Goal: Navigation & Orientation: Find specific page/section

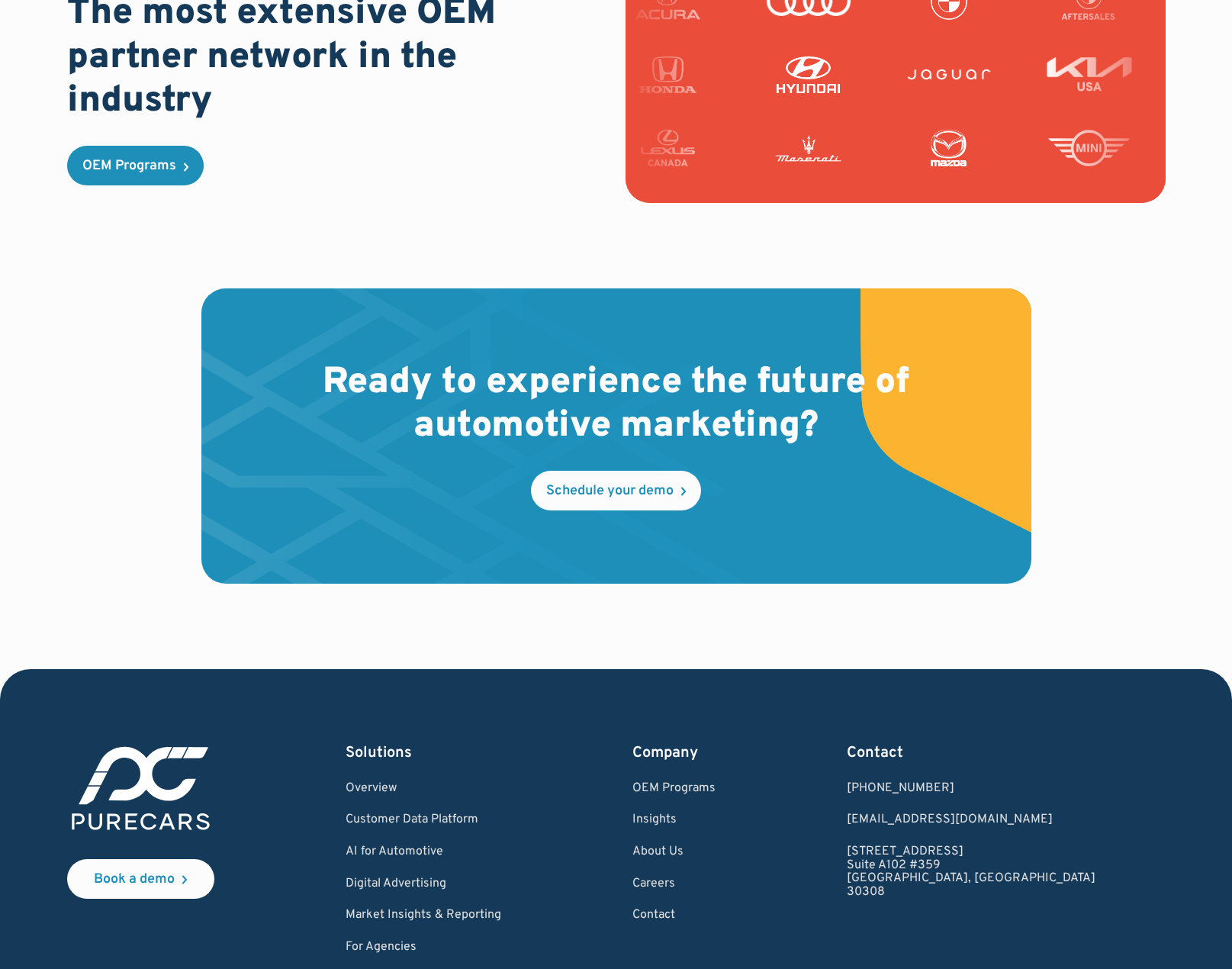
scroll to position [4246, 0]
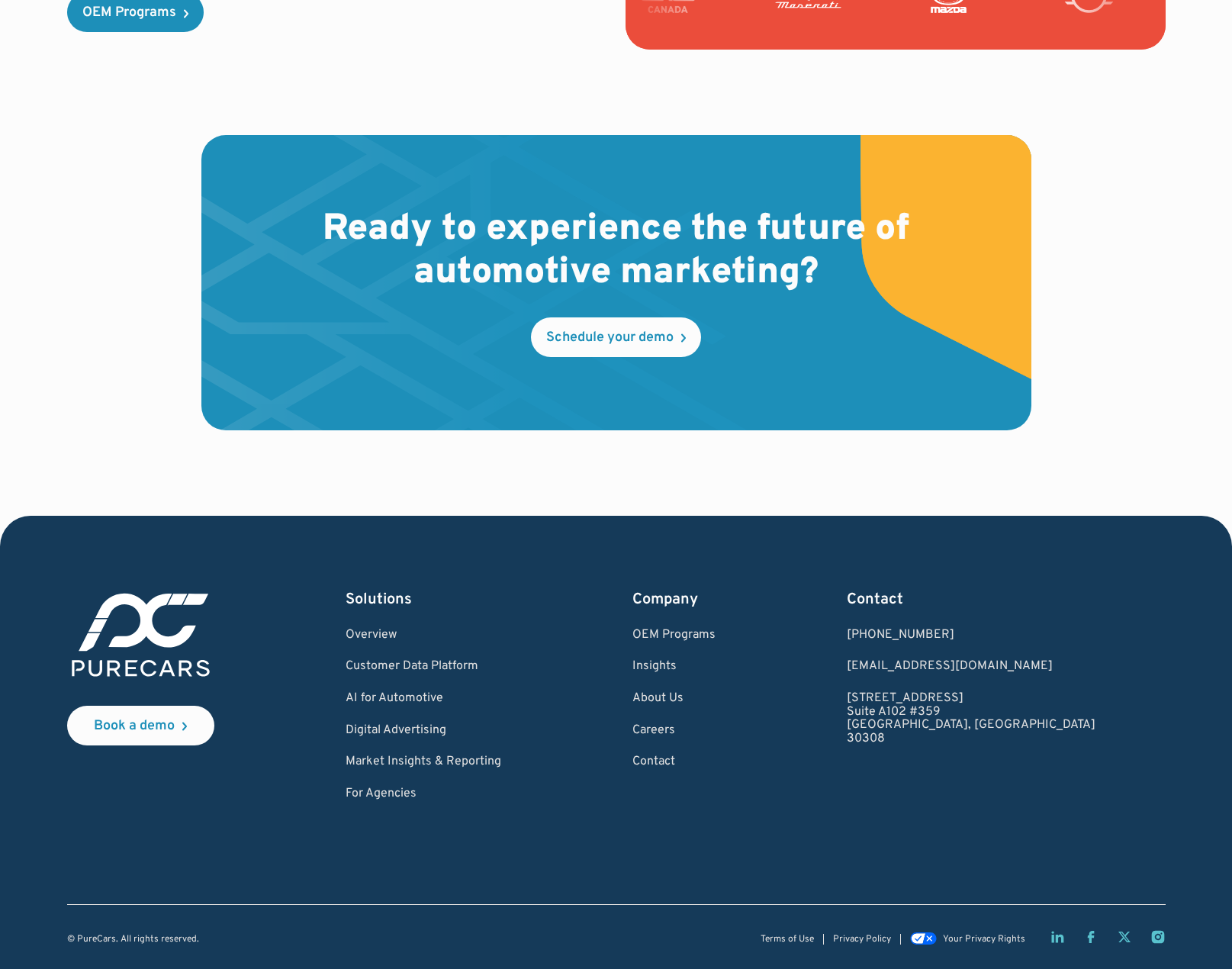
click at [716, 724] on link "Careers" at bounding box center [674, 730] width 83 height 14
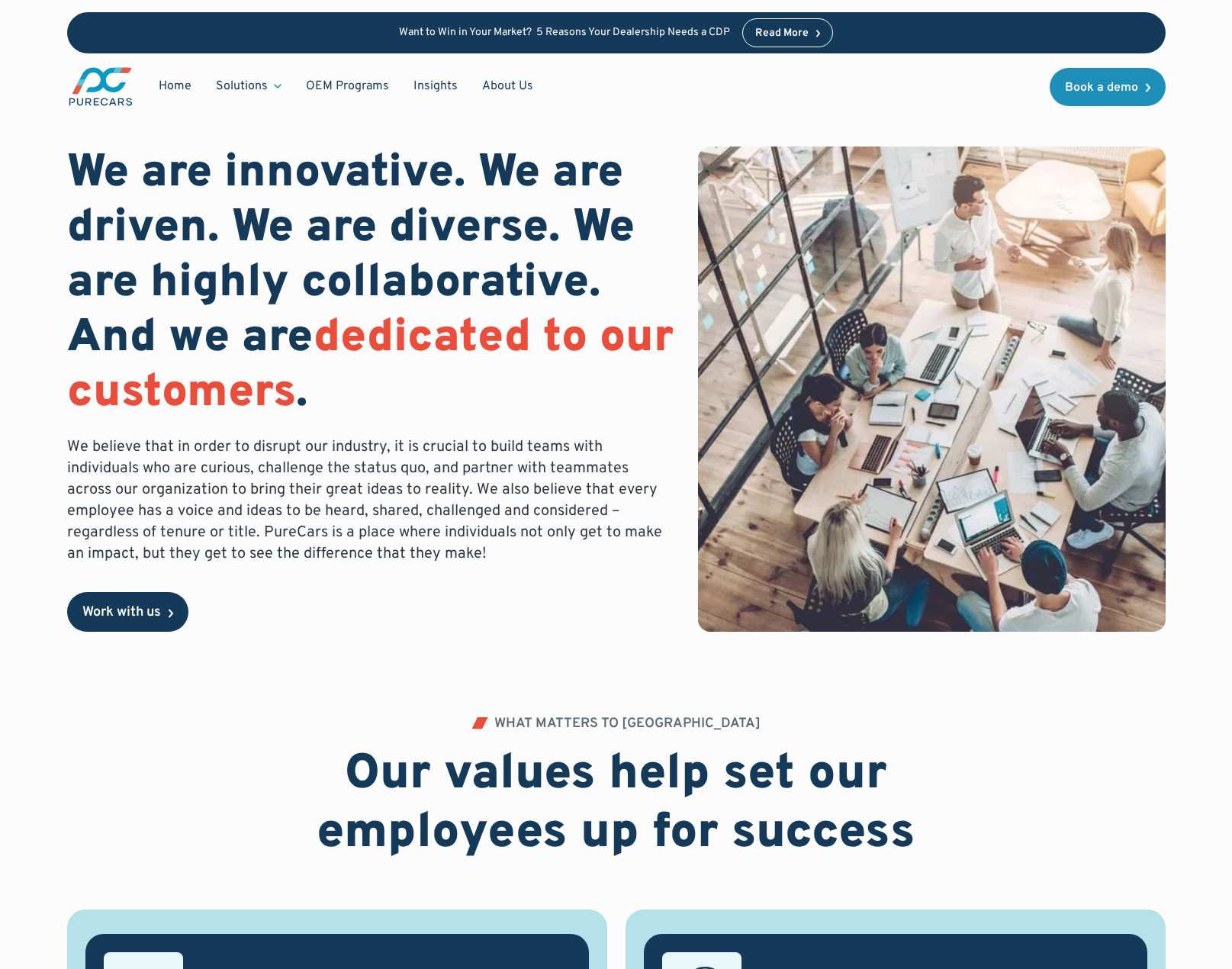
click at [155, 620] on div "Work with us" at bounding box center [122, 613] width 79 height 14
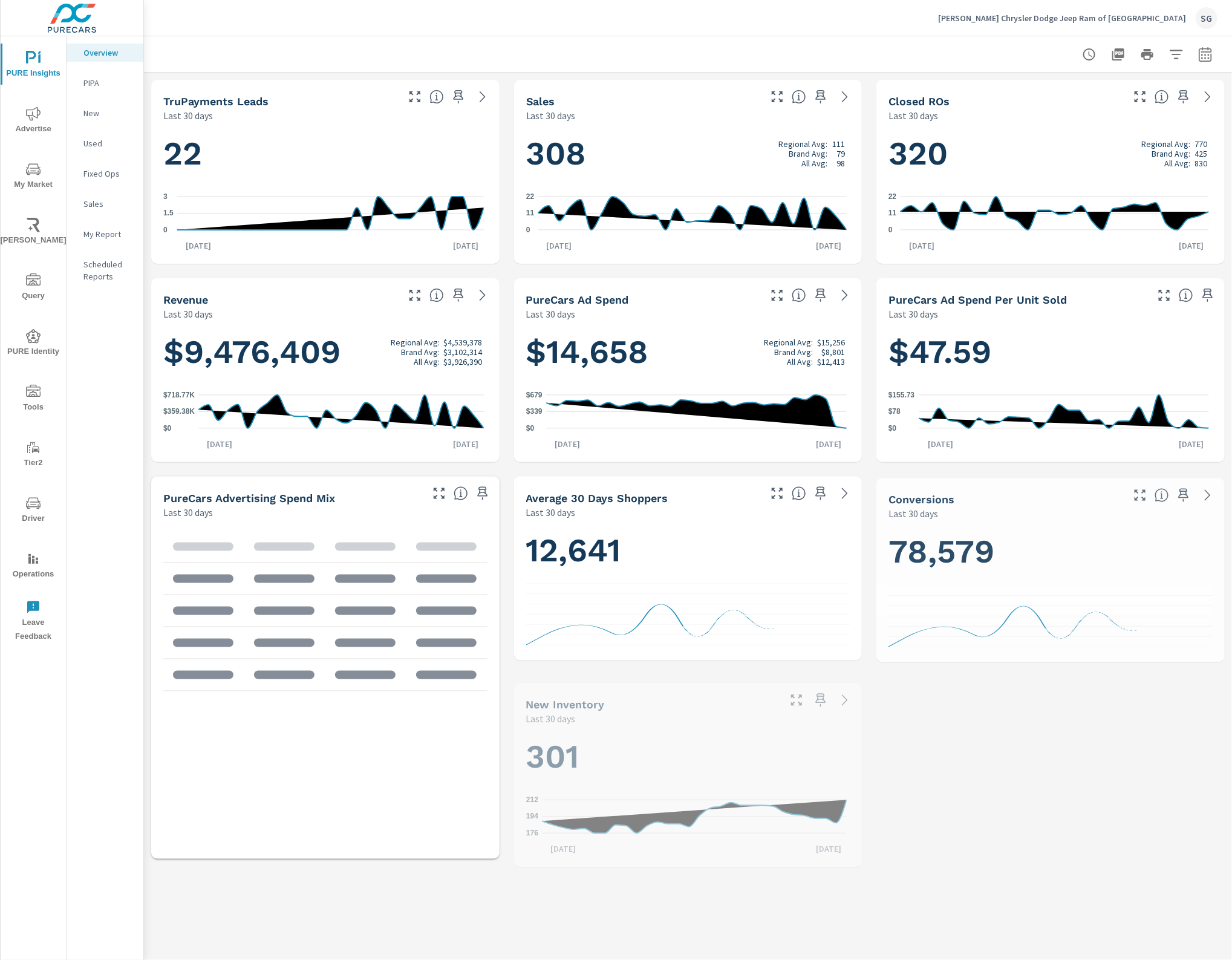
click at [40, 498] on icon "nav menu" at bounding box center [33, 503] width 14 height 14
